Goal: Task Accomplishment & Management: Manage account settings

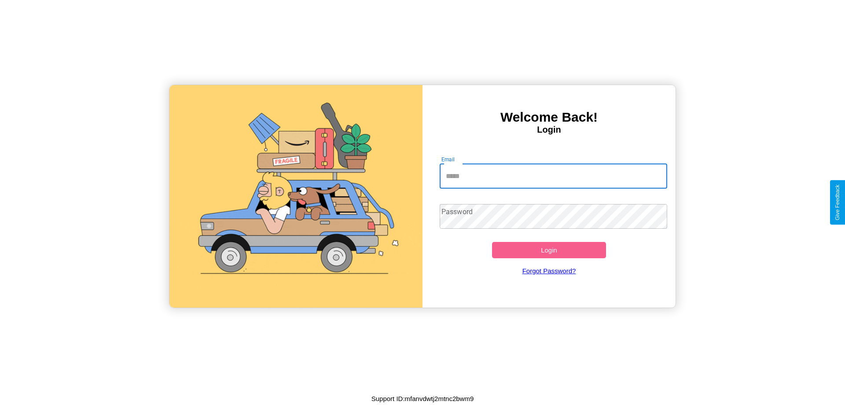
click at [553, 176] on input "Email" at bounding box center [554, 176] width 228 height 25
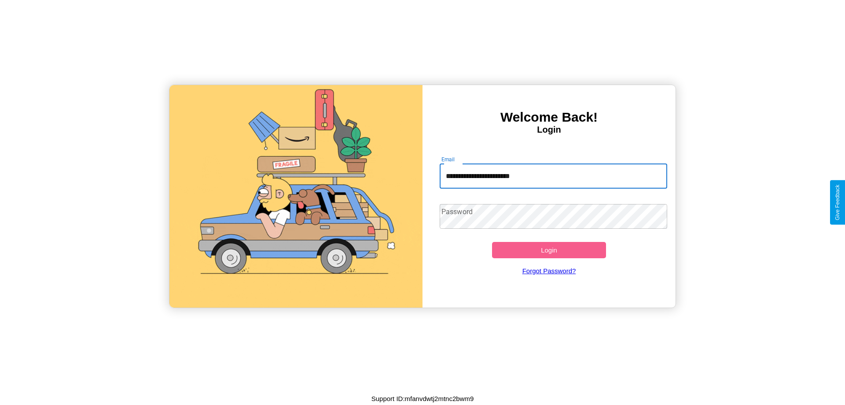
type input "**********"
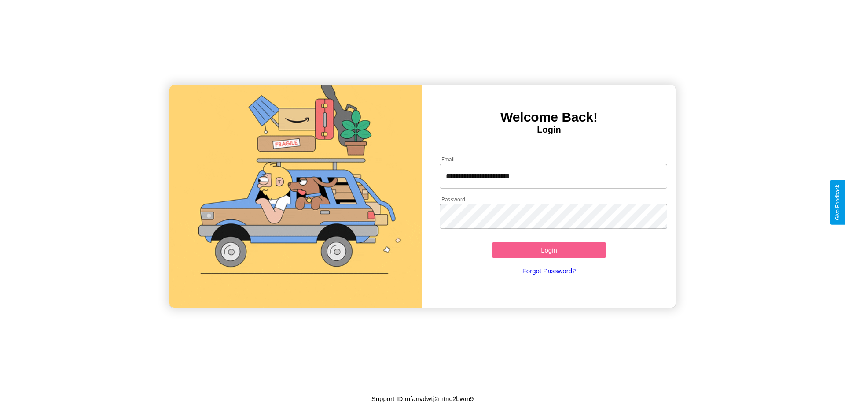
click at [549, 250] on button "Login" at bounding box center [549, 250] width 114 height 16
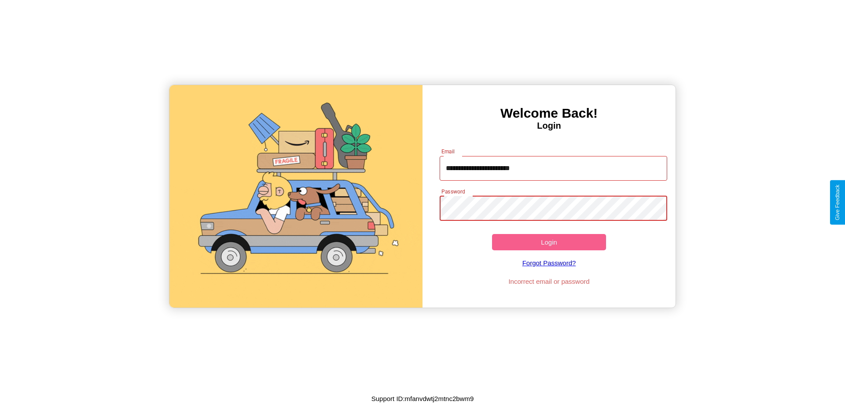
click at [549, 242] on button "Login" at bounding box center [549, 242] width 114 height 16
